Goal: Entertainment & Leisure: Consume media (video, audio)

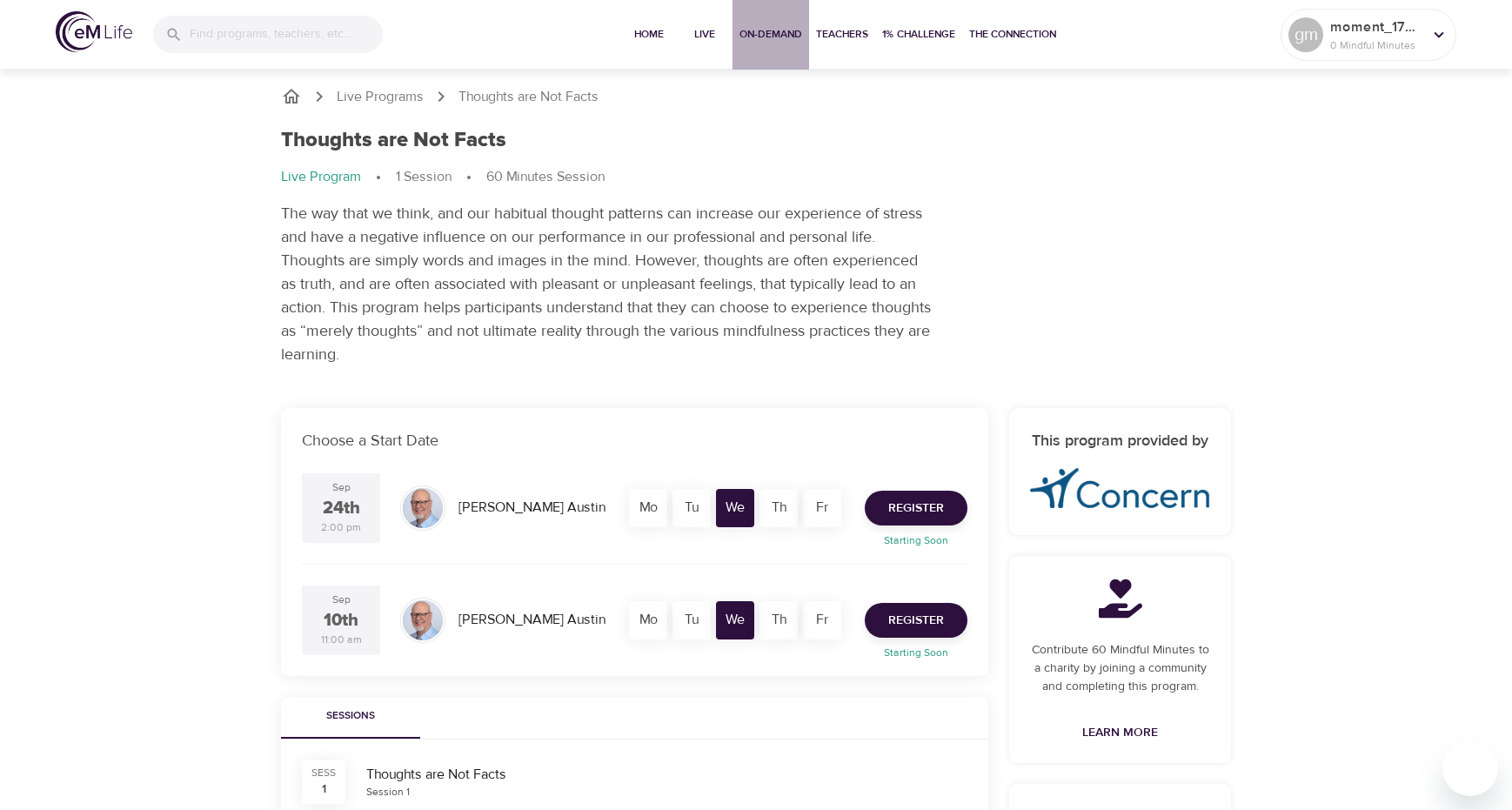
click at [775, 34] on span "On-Demand" at bounding box center [771, 34] width 63 height 19
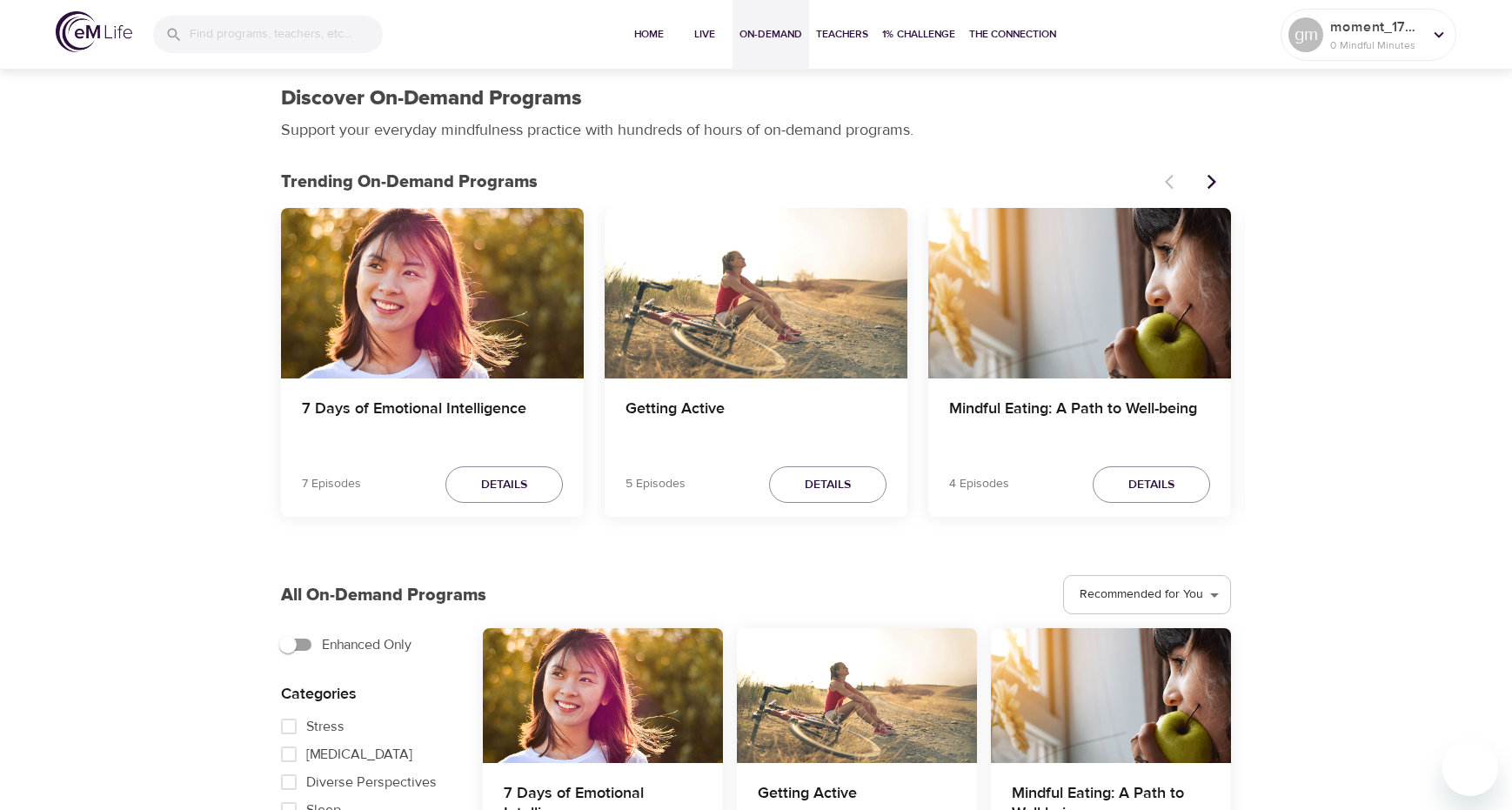
scroll to position [87, 0]
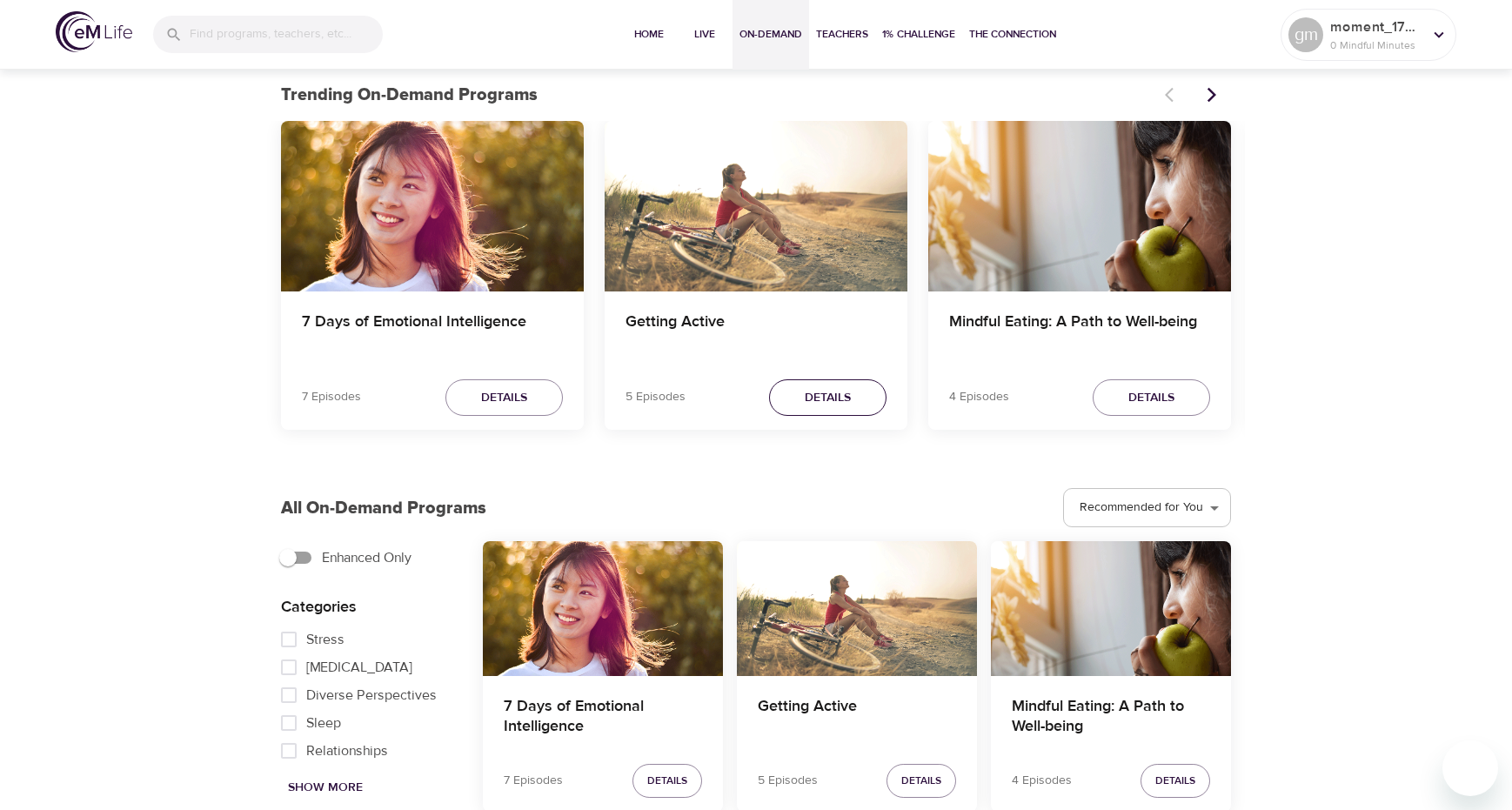
click at [811, 388] on span "Details" at bounding box center [828, 397] width 46 height 22
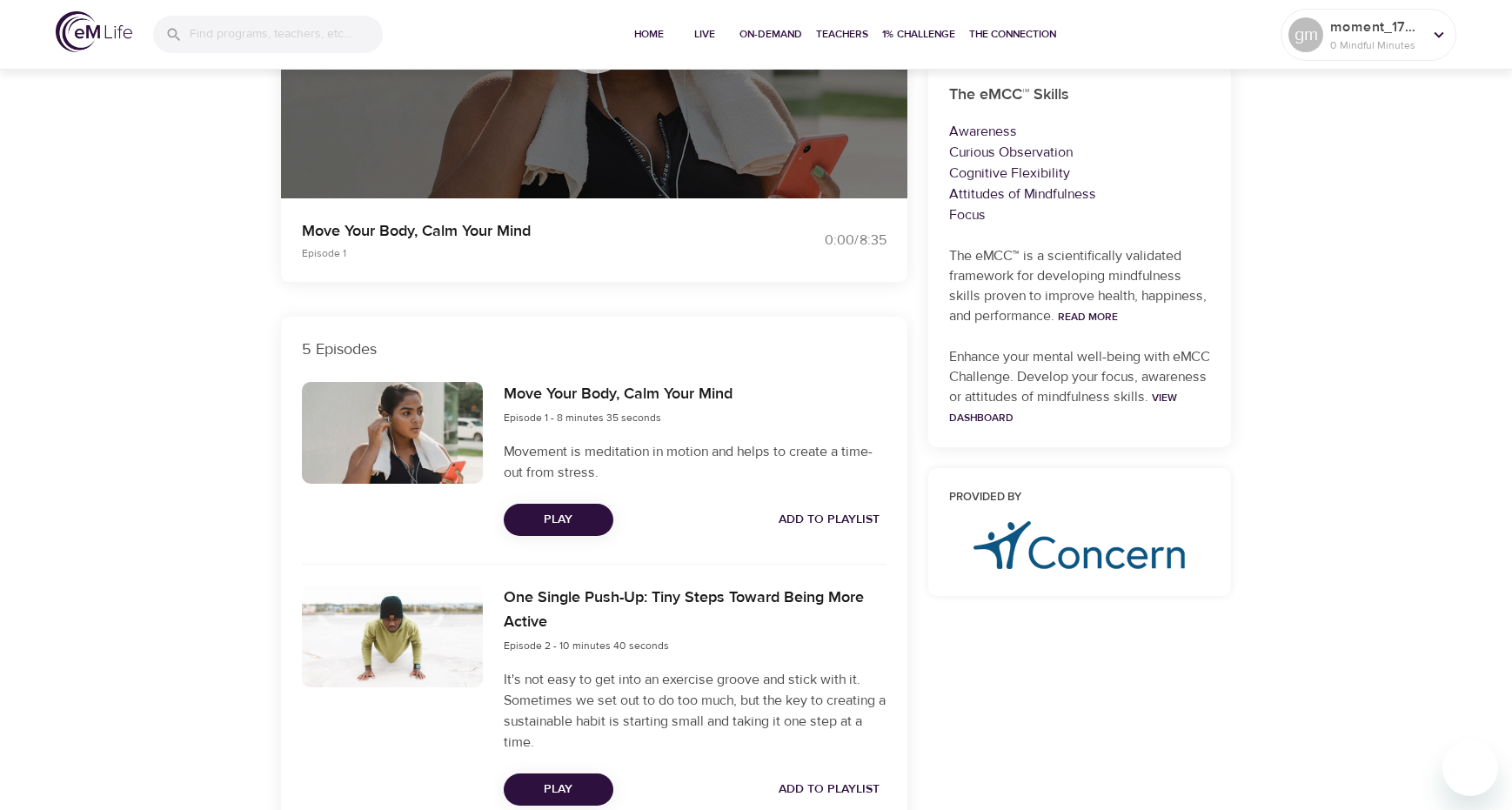
scroll to position [435, 0]
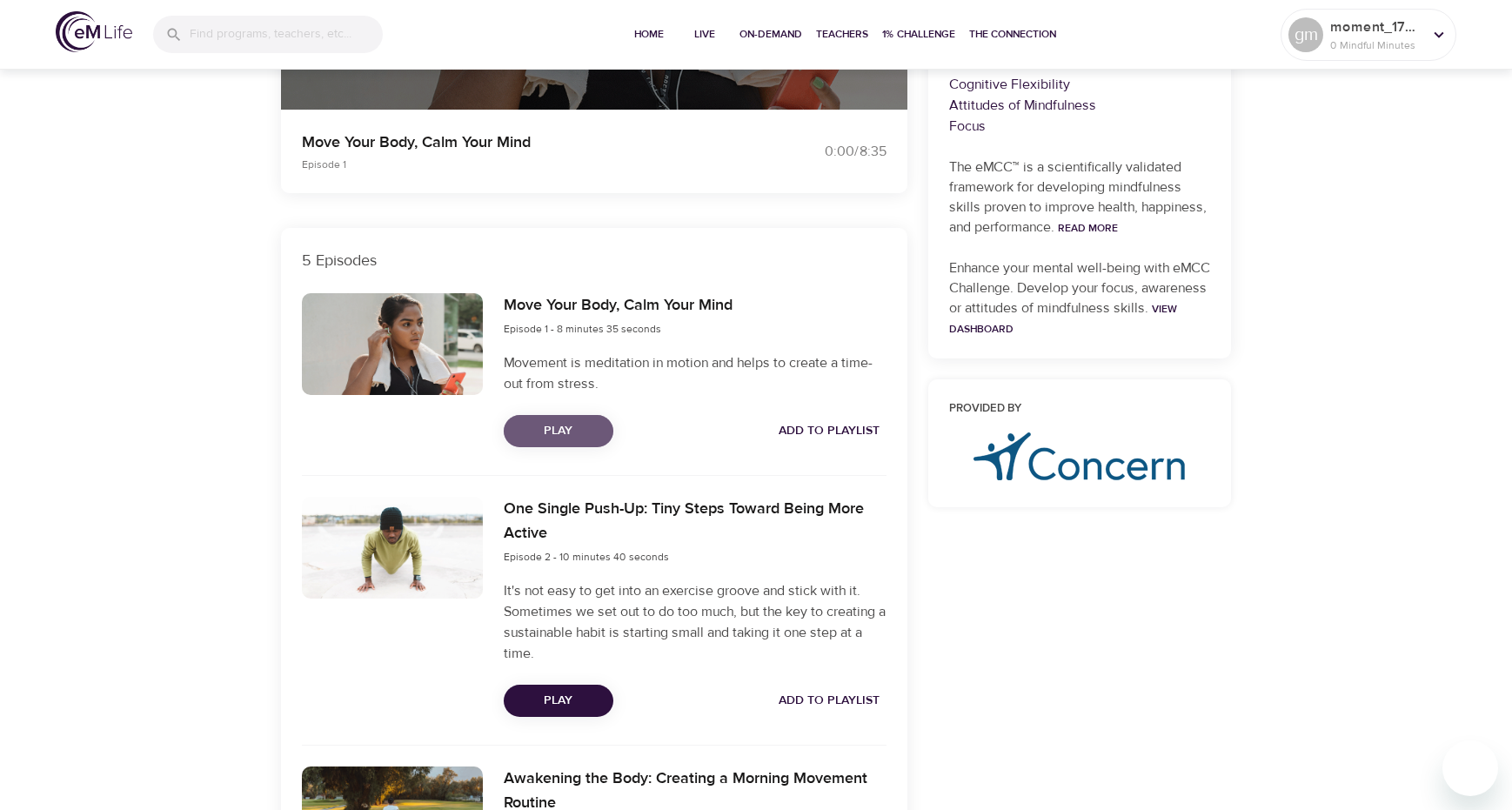
click at [568, 434] on span "Play" at bounding box center [559, 431] width 81 height 22
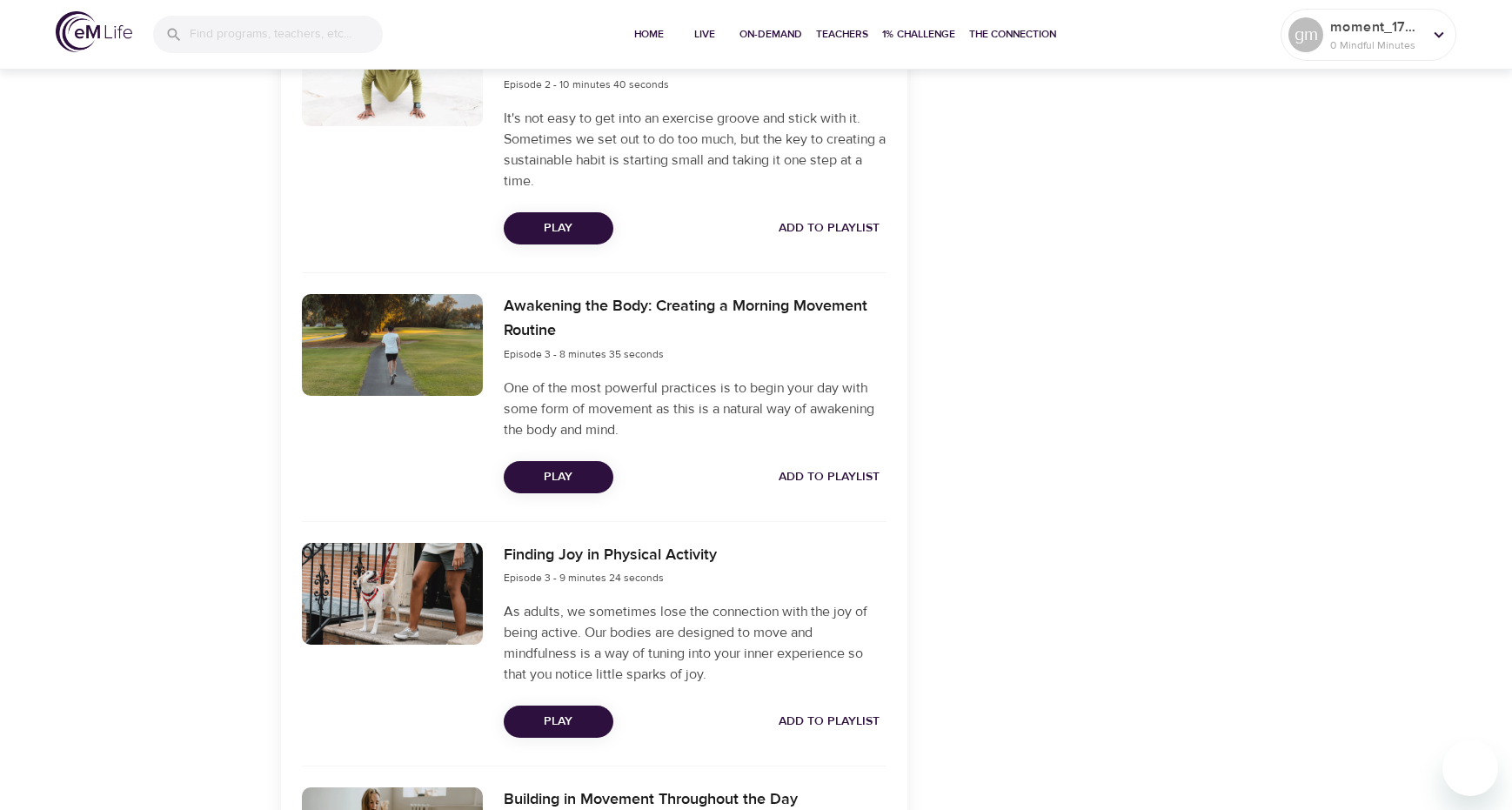
scroll to position [957, 0]
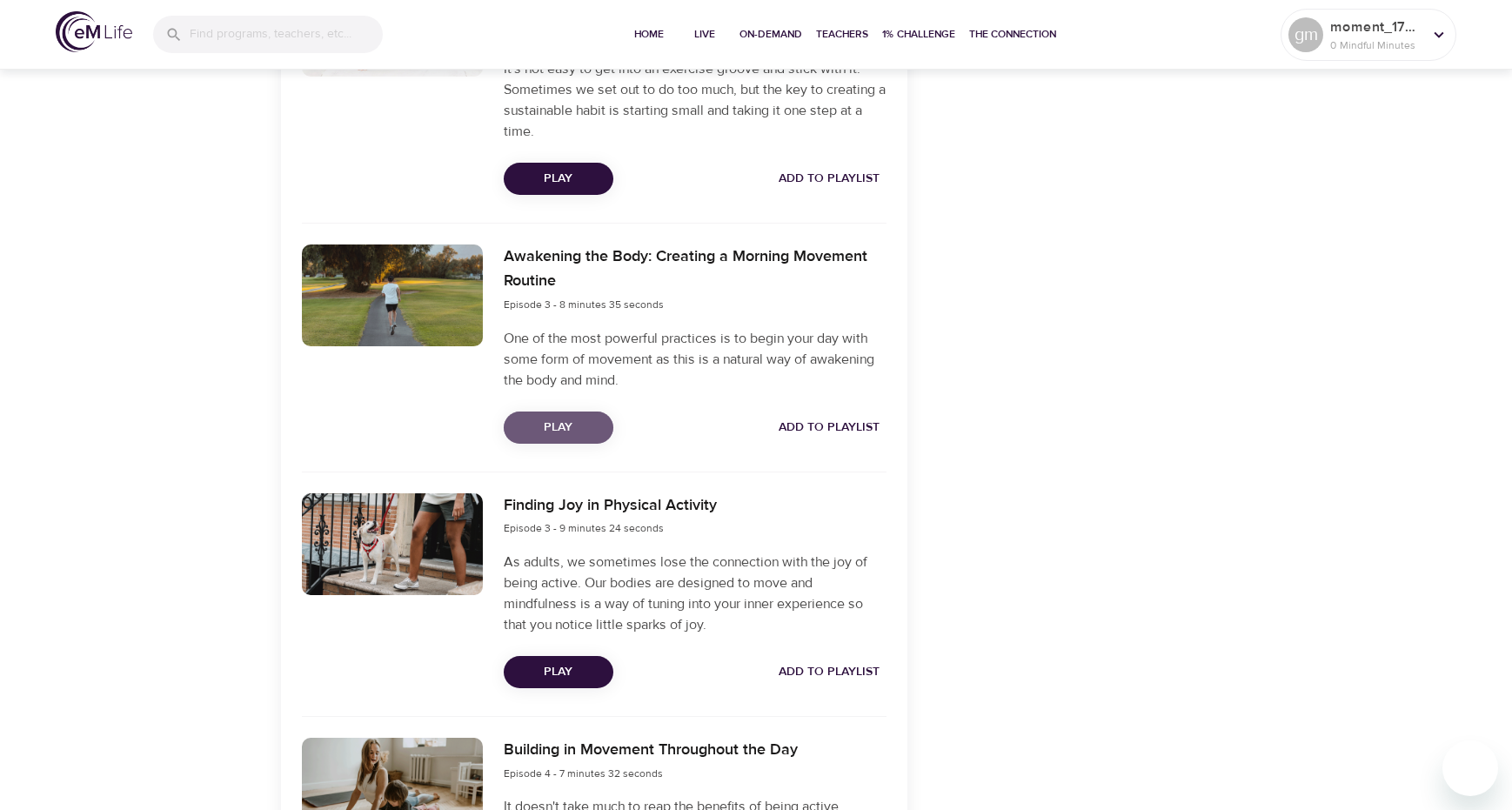
click at [565, 428] on span "Play" at bounding box center [559, 428] width 81 height 22
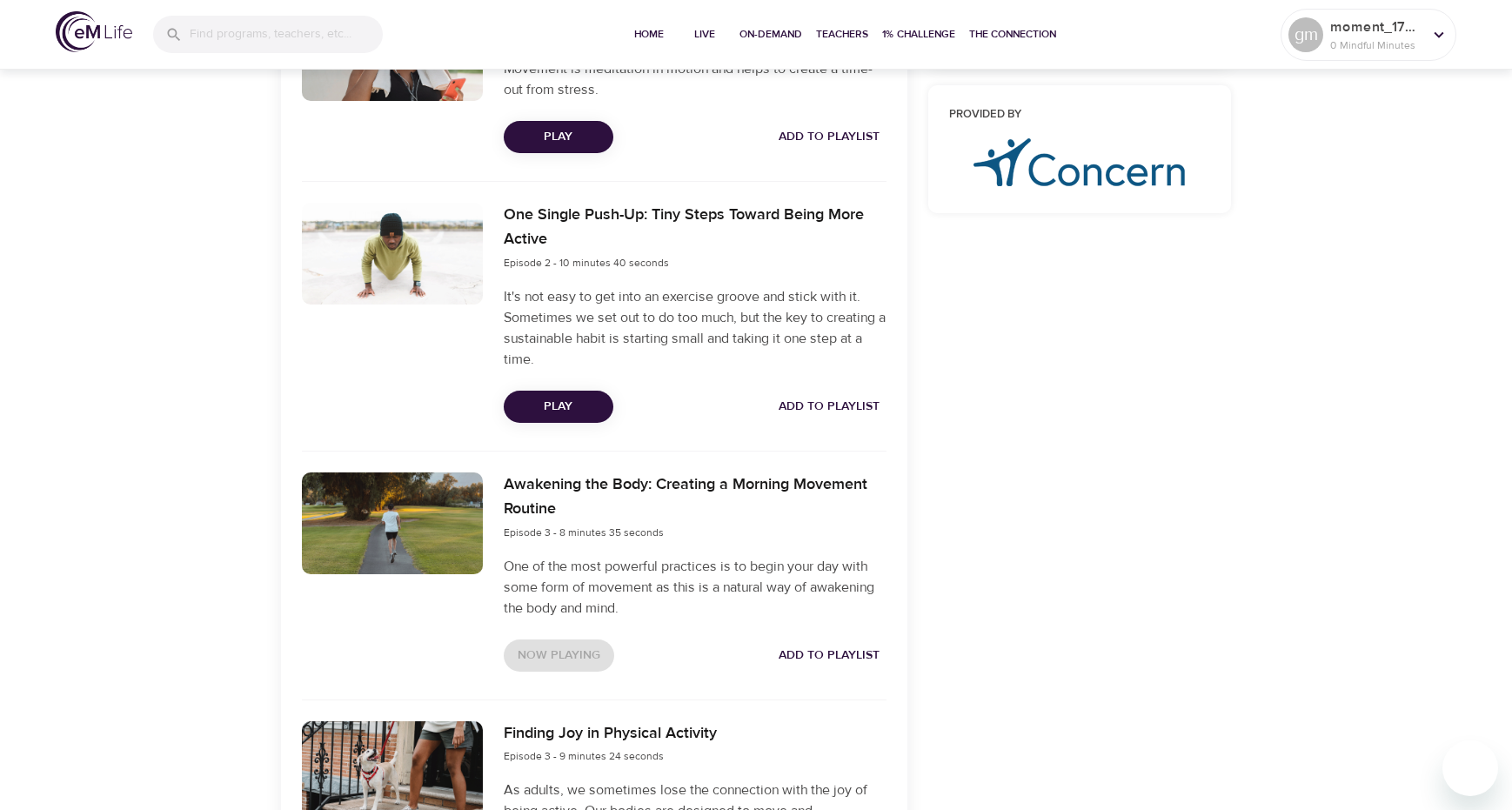
scroll to position [783, 0]
